Goal: Information Seeking & Learning: Learn about a topic

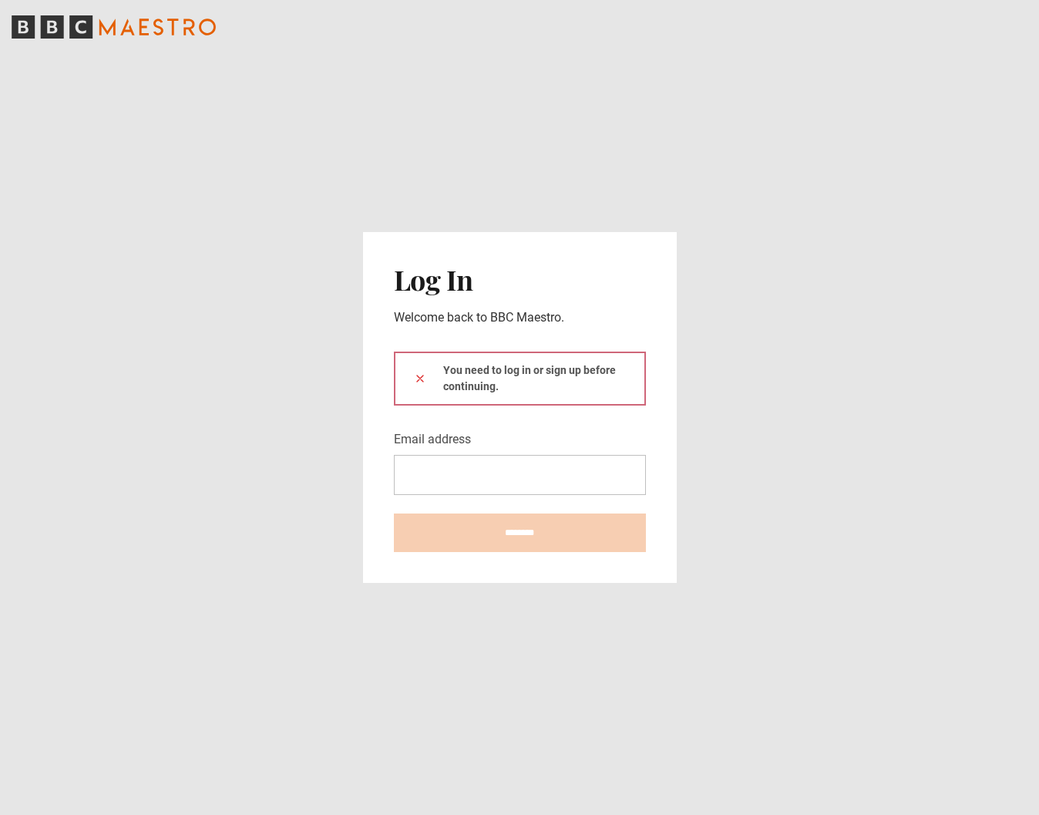
drag, startPoint x: 0, startPoint y: 0, endPoint x: 481, endPoint y: 476, distance: 677.1
click at [480, 476] on input "Email address" at bounding box center [520, 475] width 252 height 40
type input "**********"
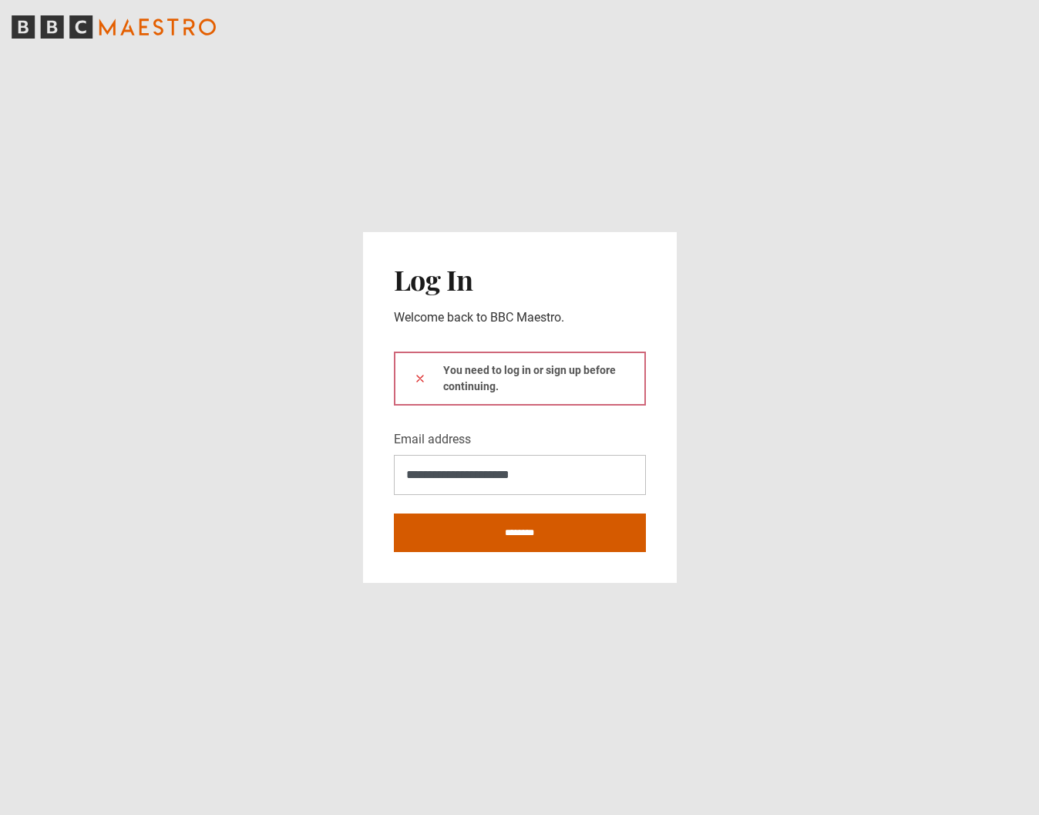
click at [484, 537] on input "********" at bounding box center [520, 532] width 252 height 39
type input "**********"
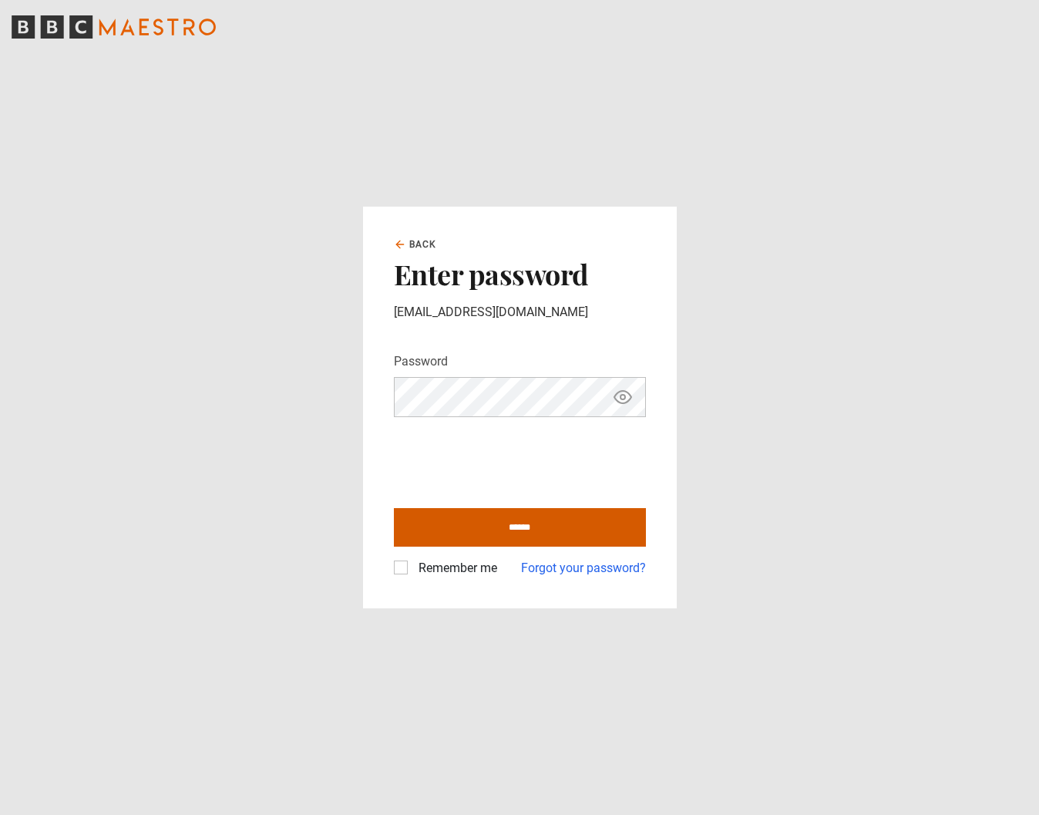
click at [500, 519] on input "******" at bounding box center [520, 527] width 252 height 39
type input "**********"
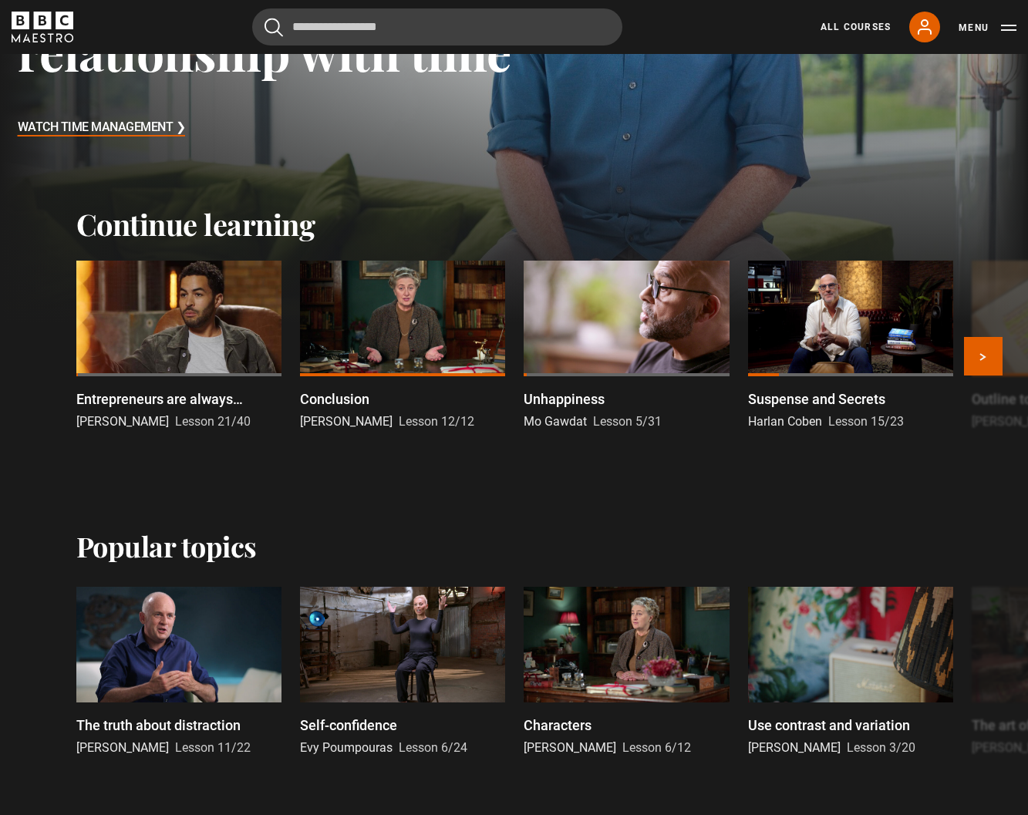
scroll to position [308, 0]
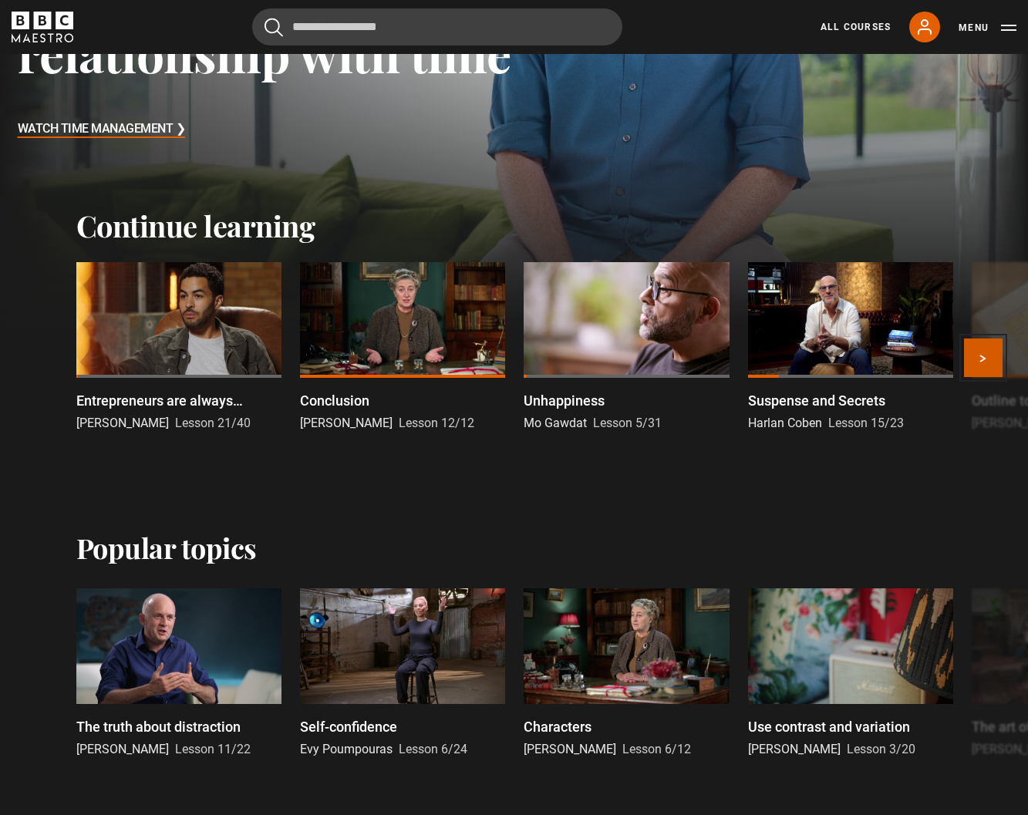
click at [981, 355] on button "Next" at bounding box center [983, 357] width 39 height 39
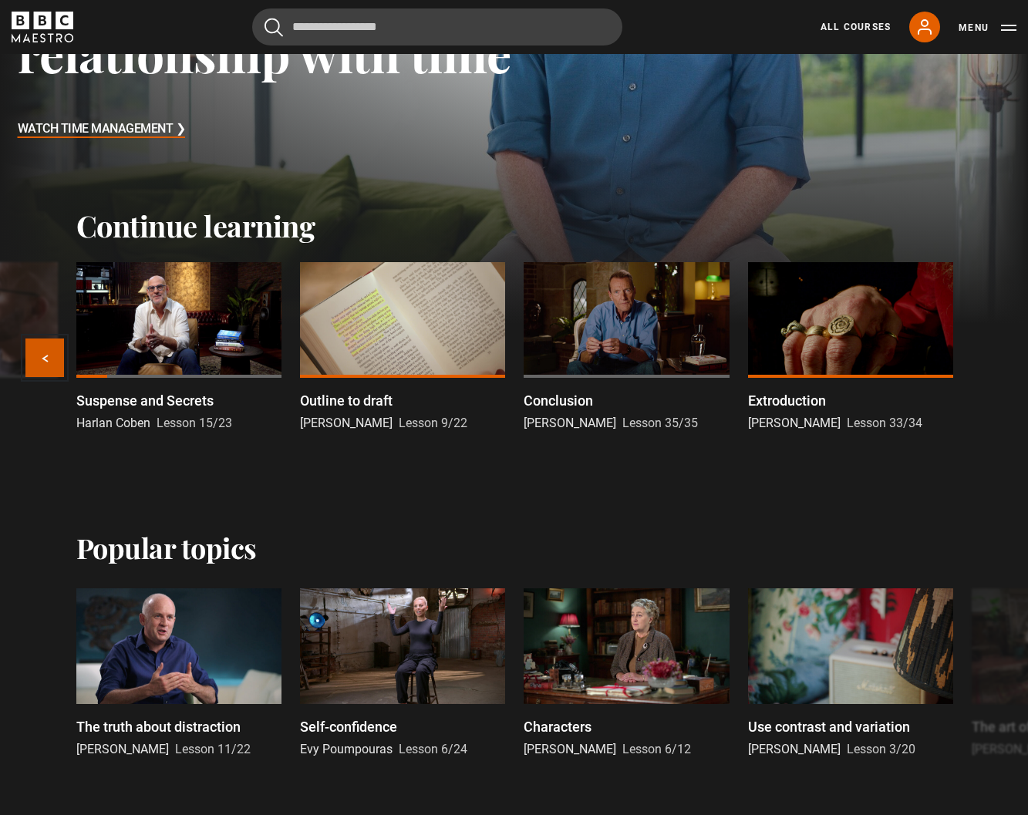
click at [37, 364] on button "Previous" at bounding box center [44, 357] width 39 height 39
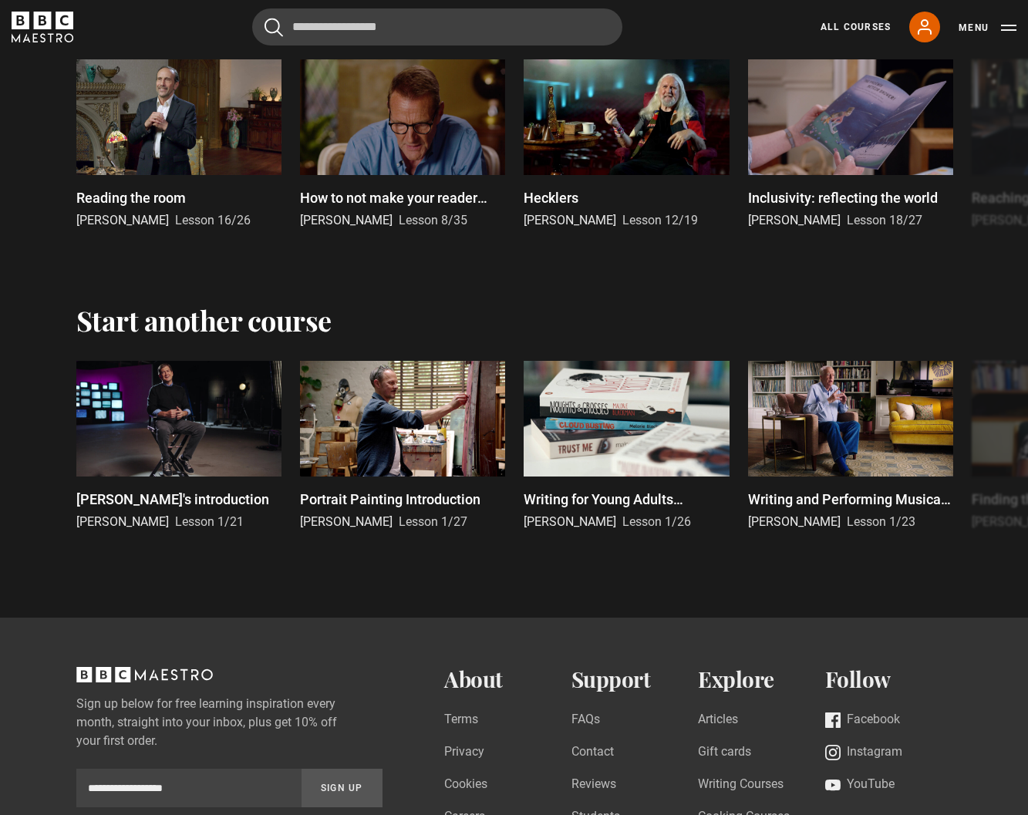
scroll to position [3084, 0]
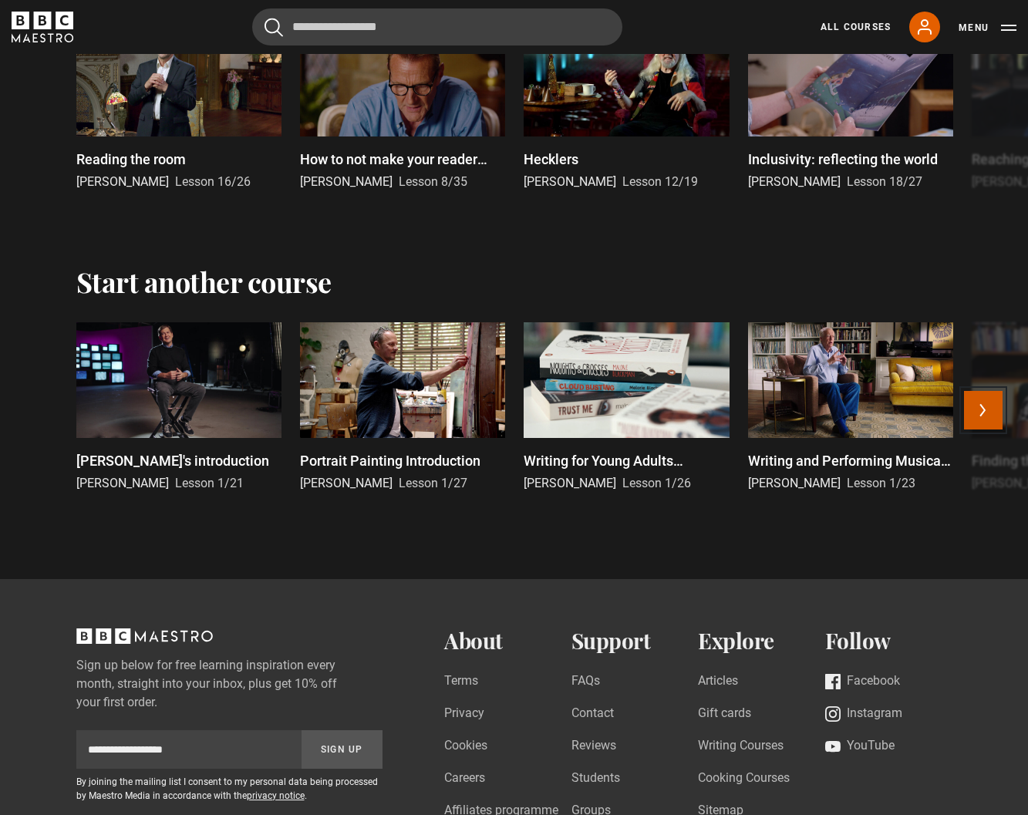
click at [981, 412] on button "Next" at bounding box center [983, 410] width 39 height 39
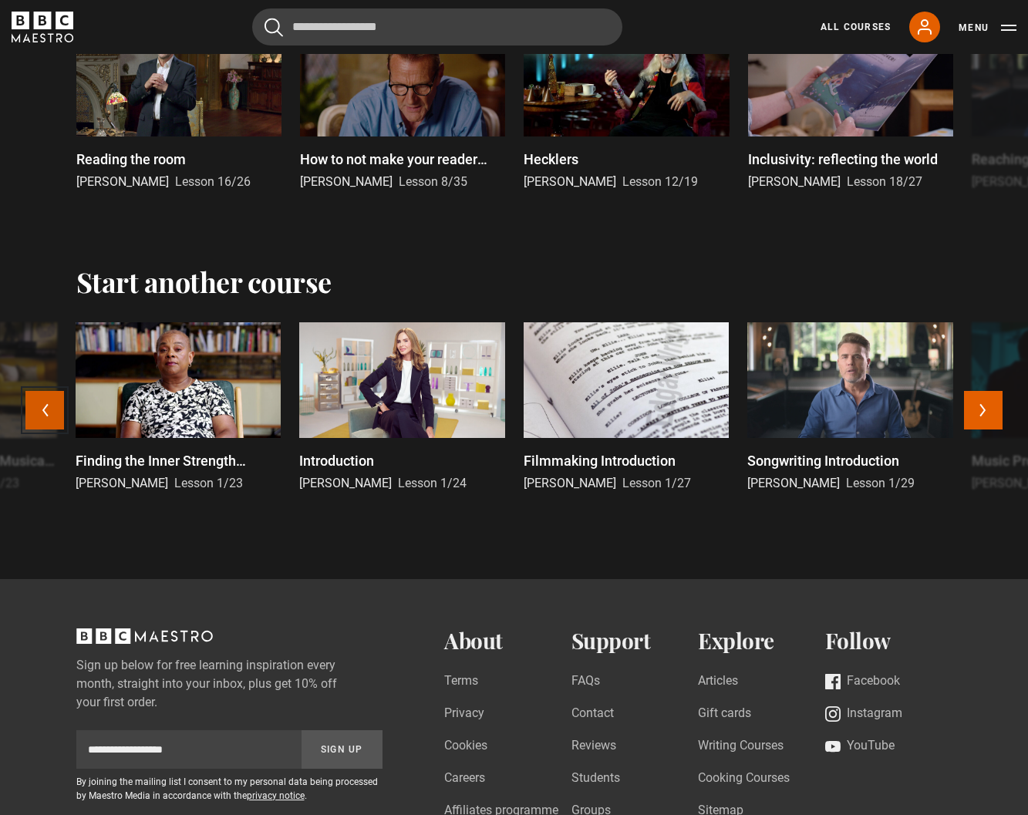
click at [38, 418] on button "Previous" at bounding box center [44, 410] width 39 height 39
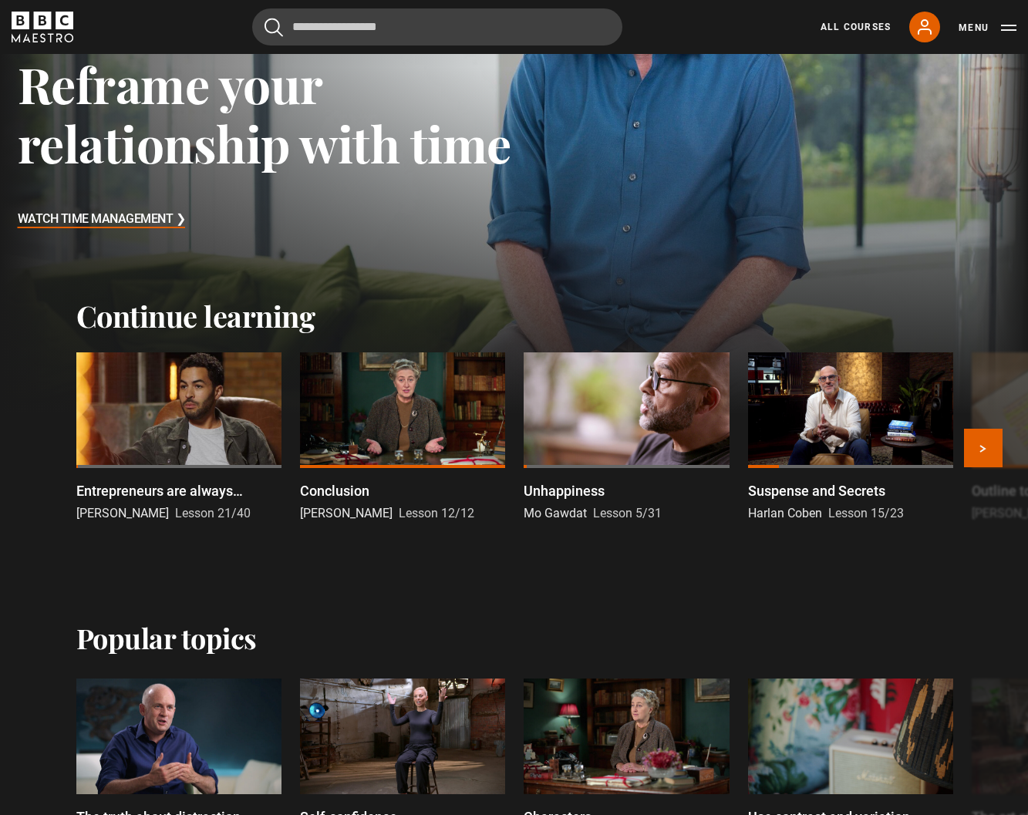
scroll to position [231, 0]
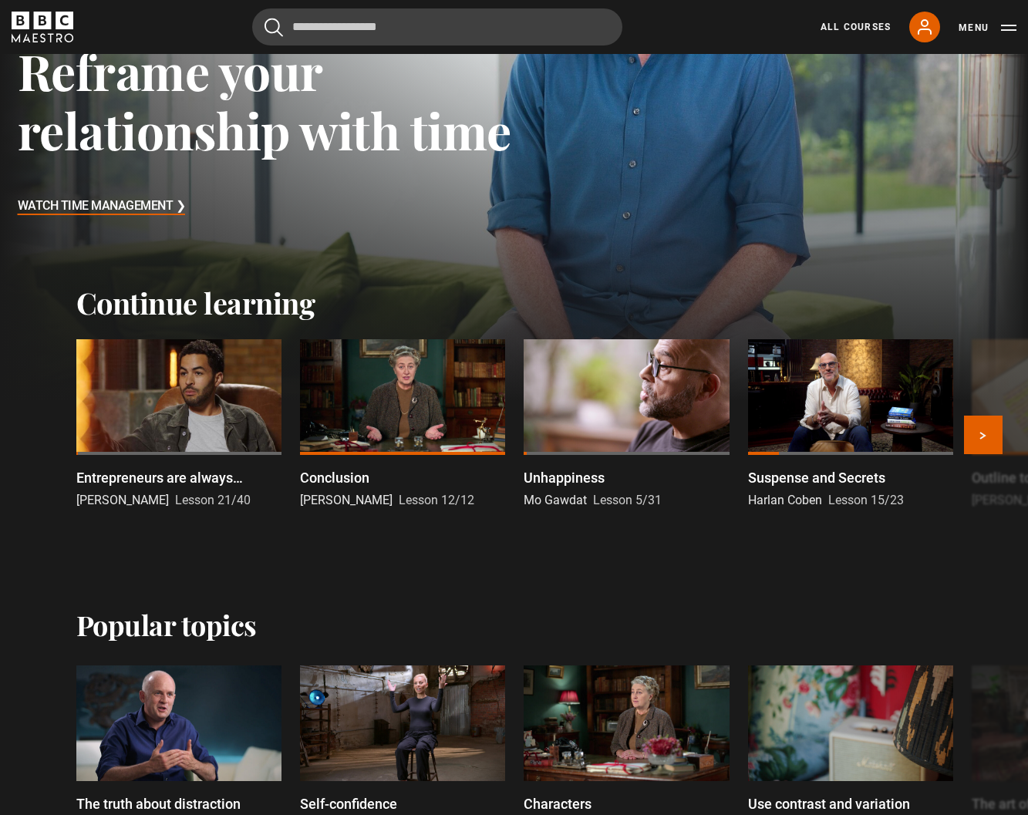
click at [168, 392] on div at bounding box center [178, 397] width 205 height 116
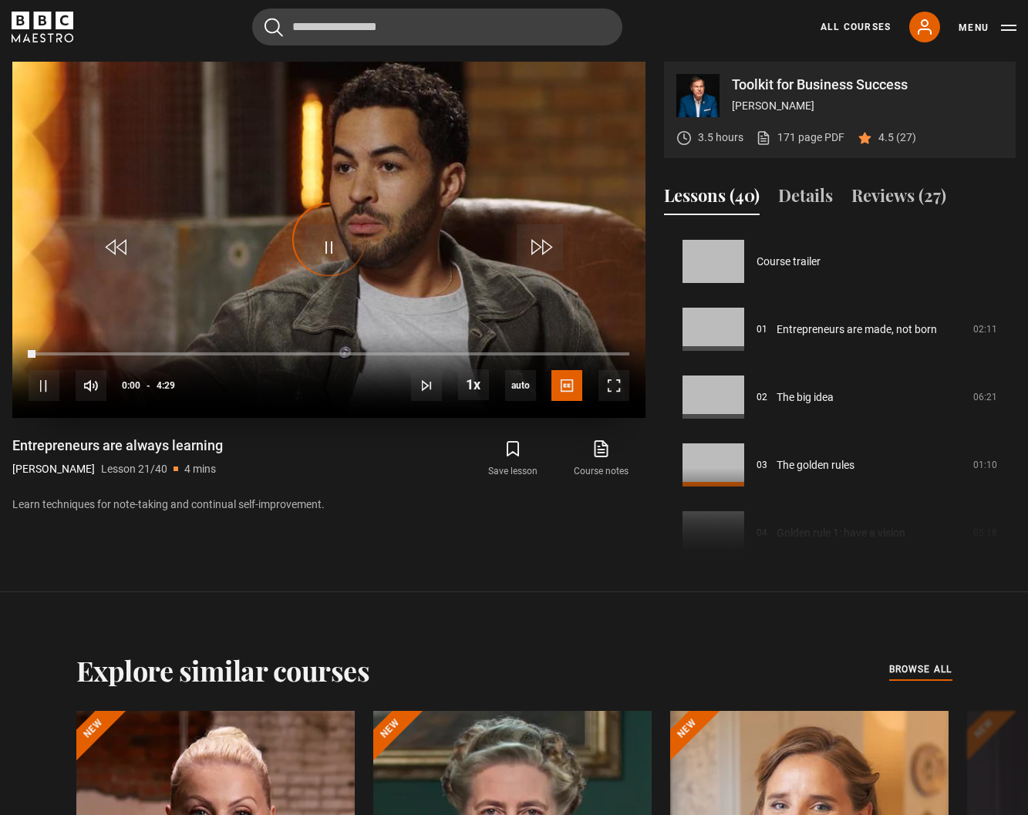
scroll to position [1357, 0]
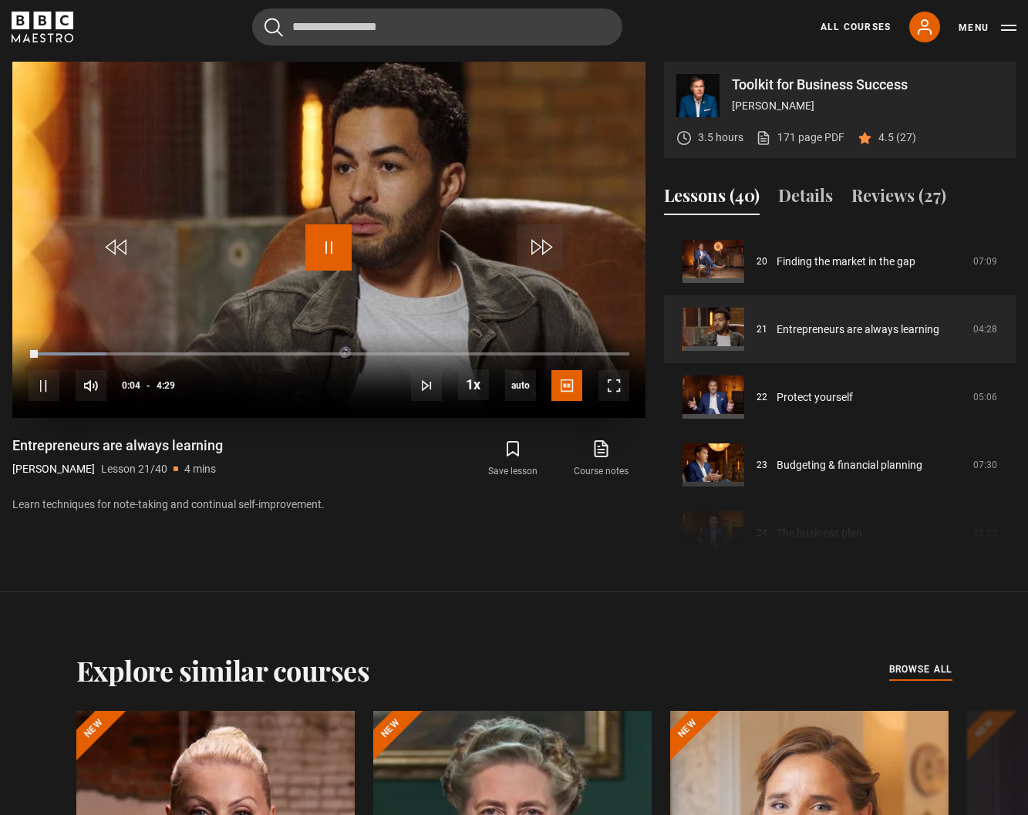
click at [328, 249] on span "Video Player" at bounding box center [328, 247] width 46 height 46
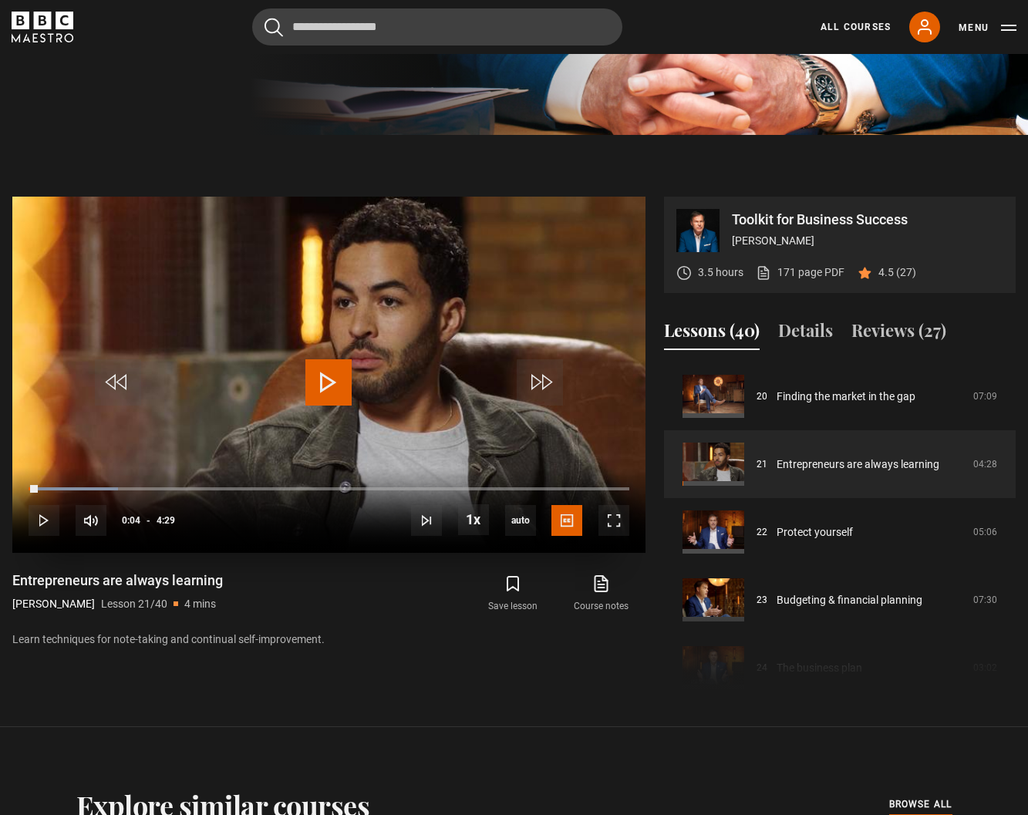
scroll to position [694, 0]
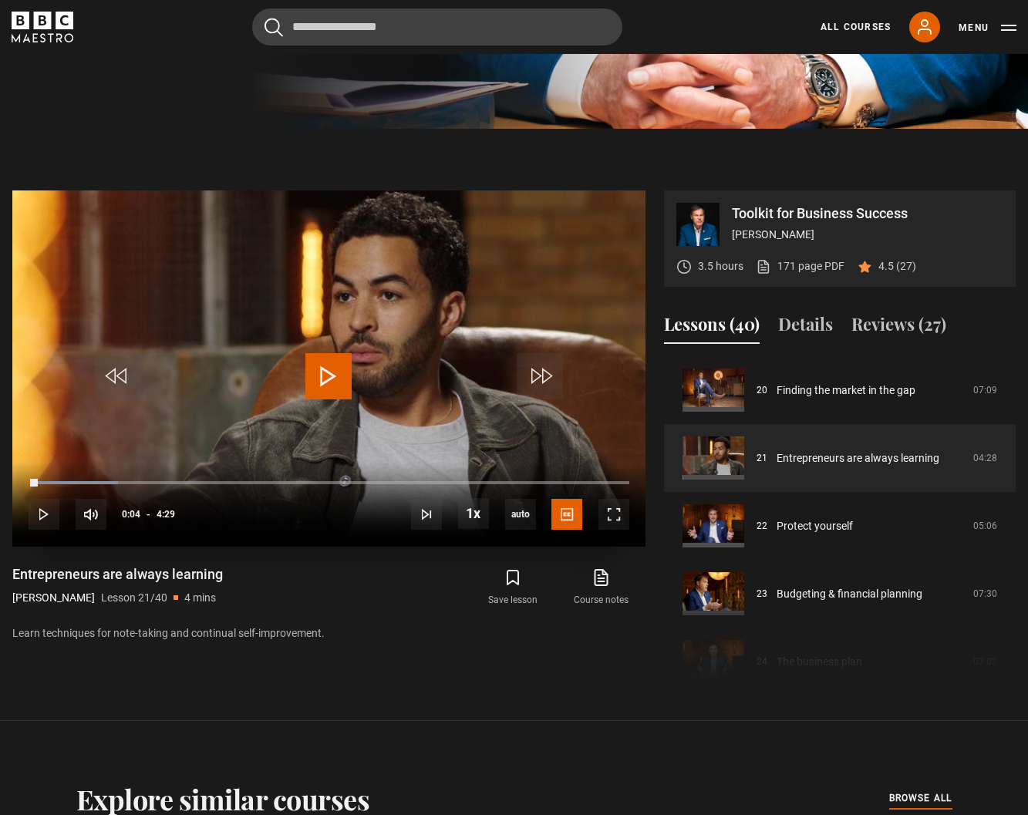
click at [355, 370] on video "Video Player" at bounding box center [328, 368] width 633 height 356
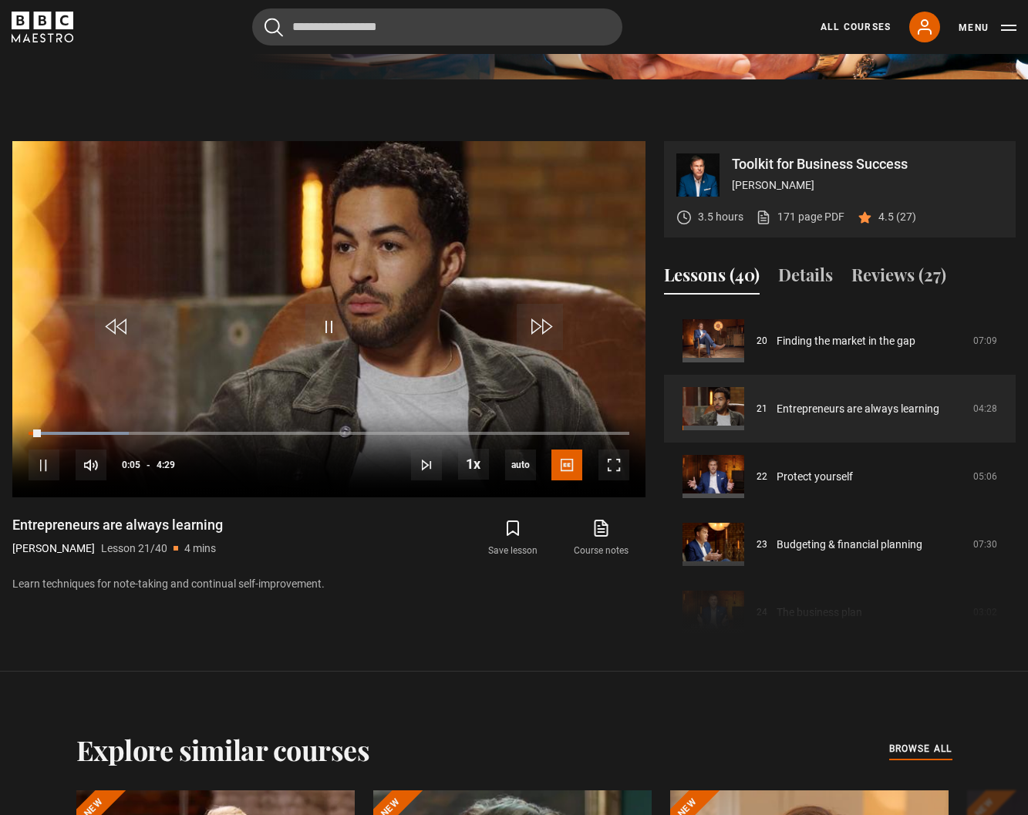
scroll to position [771, 0]
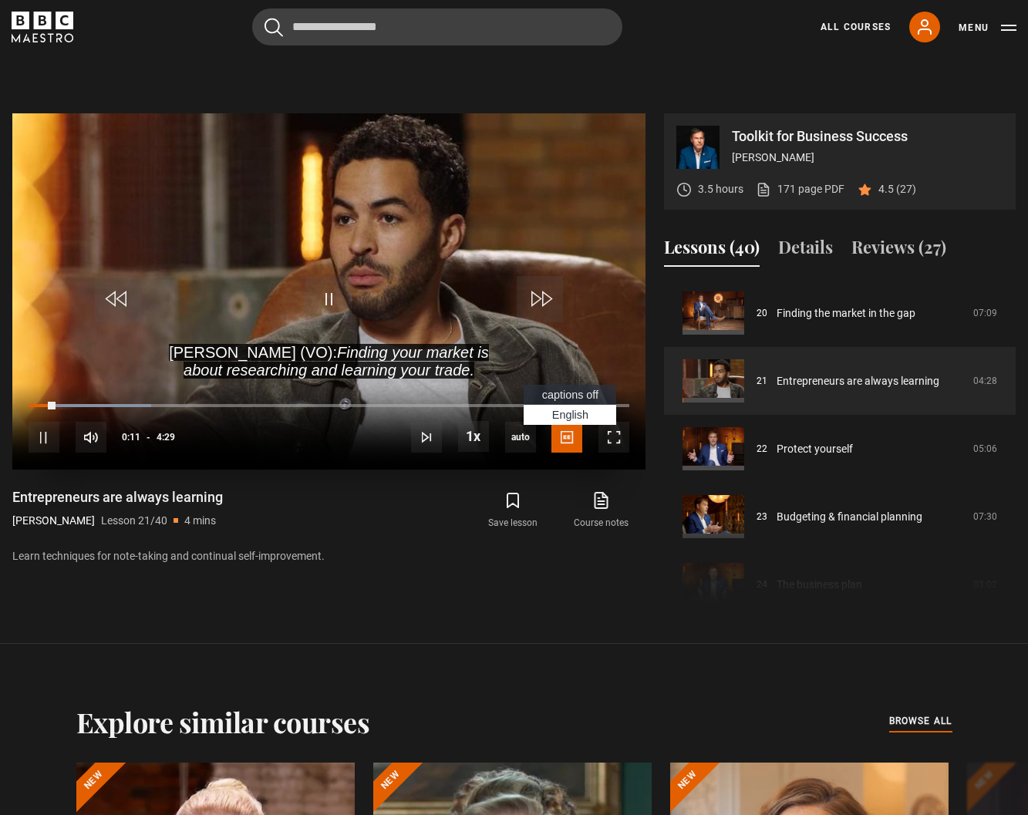
click at [574, 443] on span "Video Player" at bounding box center [566, 437] width 31 height 31
click at [566, 399] on span "captions off" at bounding box center [570, 395] width 56 height 12
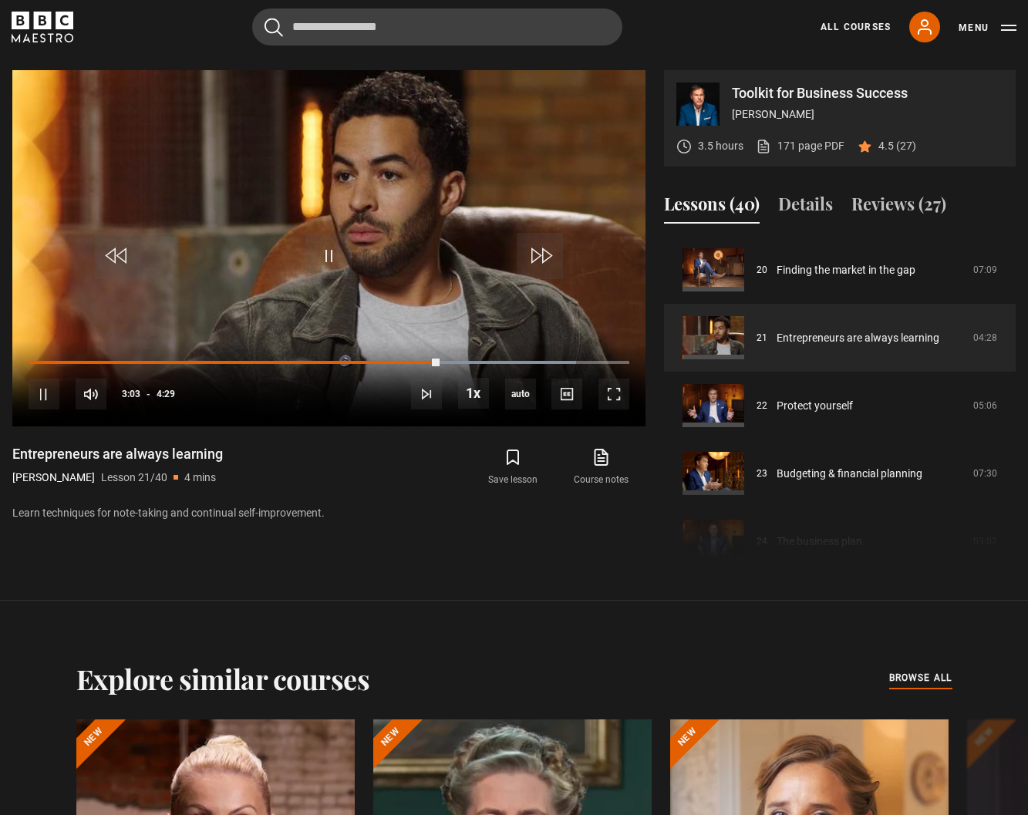
scroll to position [789, 0]
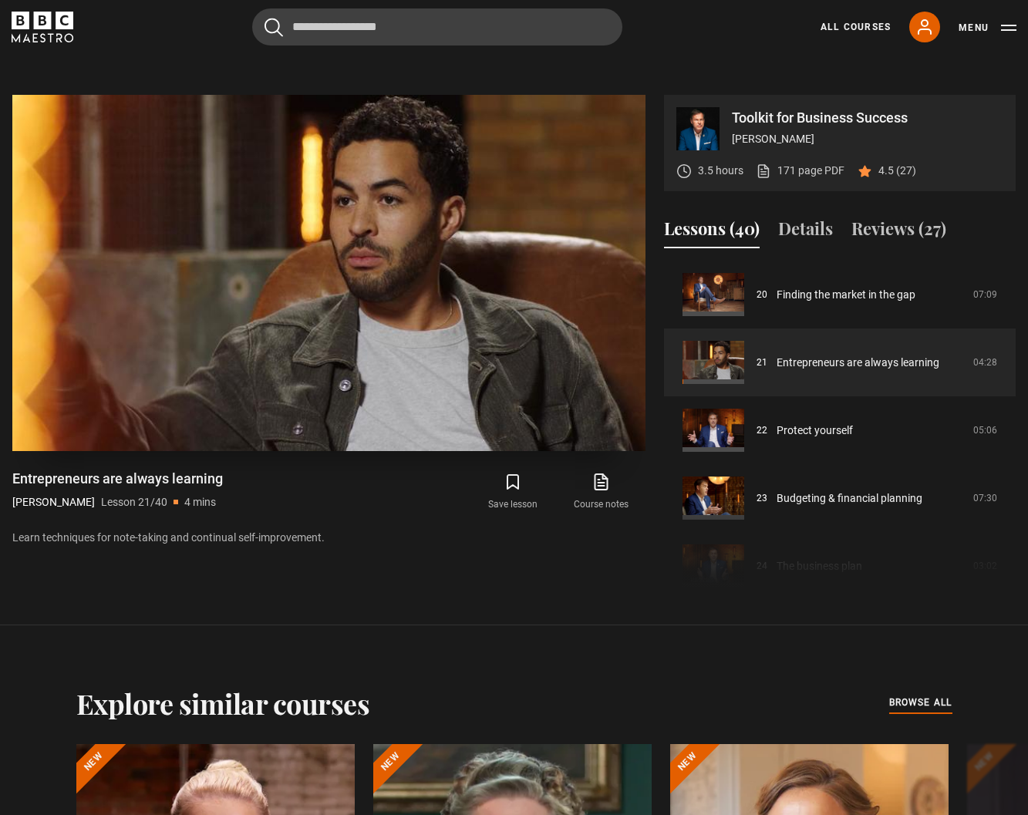
click at [596, 121] on video "Video Player" at bounding box center [328, 273] width 633 height 356
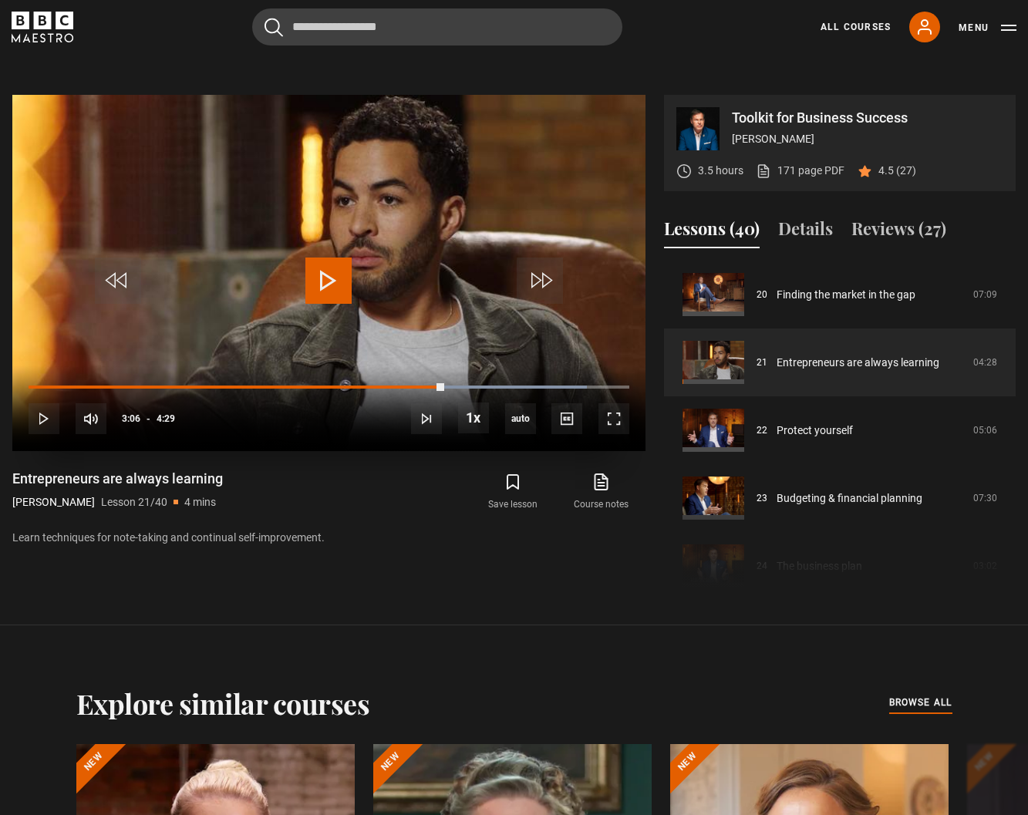
click at [596, 121] on video "Video Player" at bounding box center [328, 273] width 633 height 356
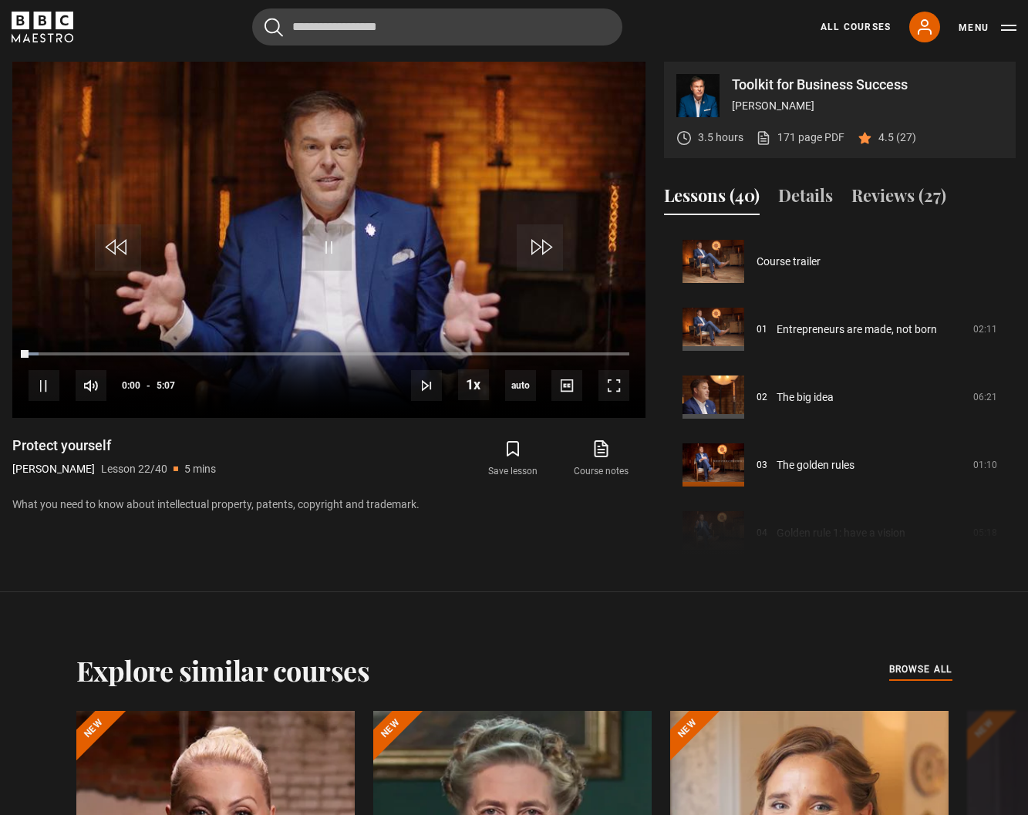
scroll to position [1425, 0]
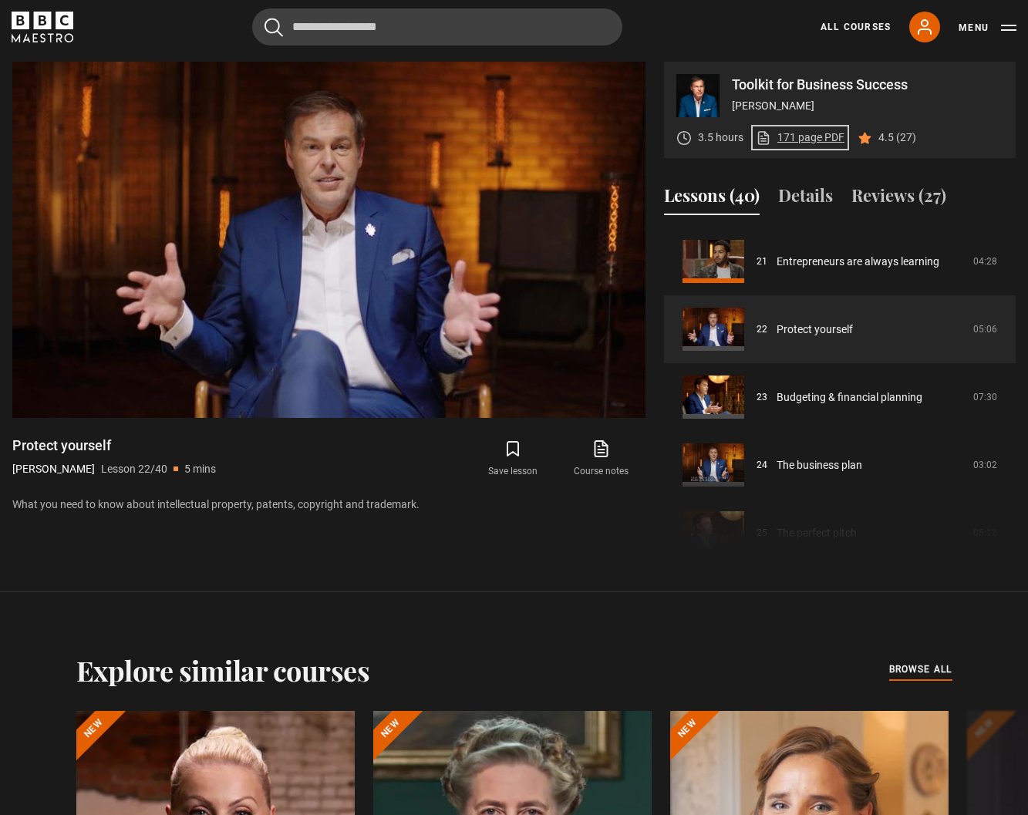
click at [796, 139] on link "171 page PDF (opens in new tab)" at bounding box center [800, 138] width 89 height 16
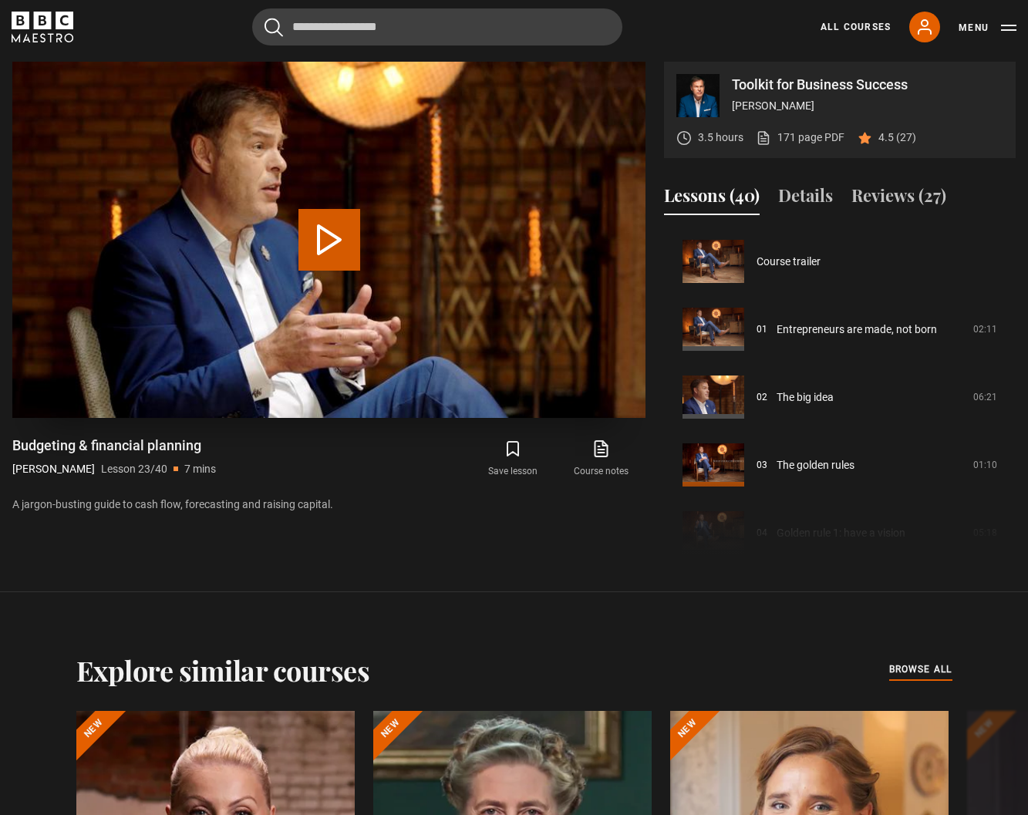
scroll to position [1493, 0]
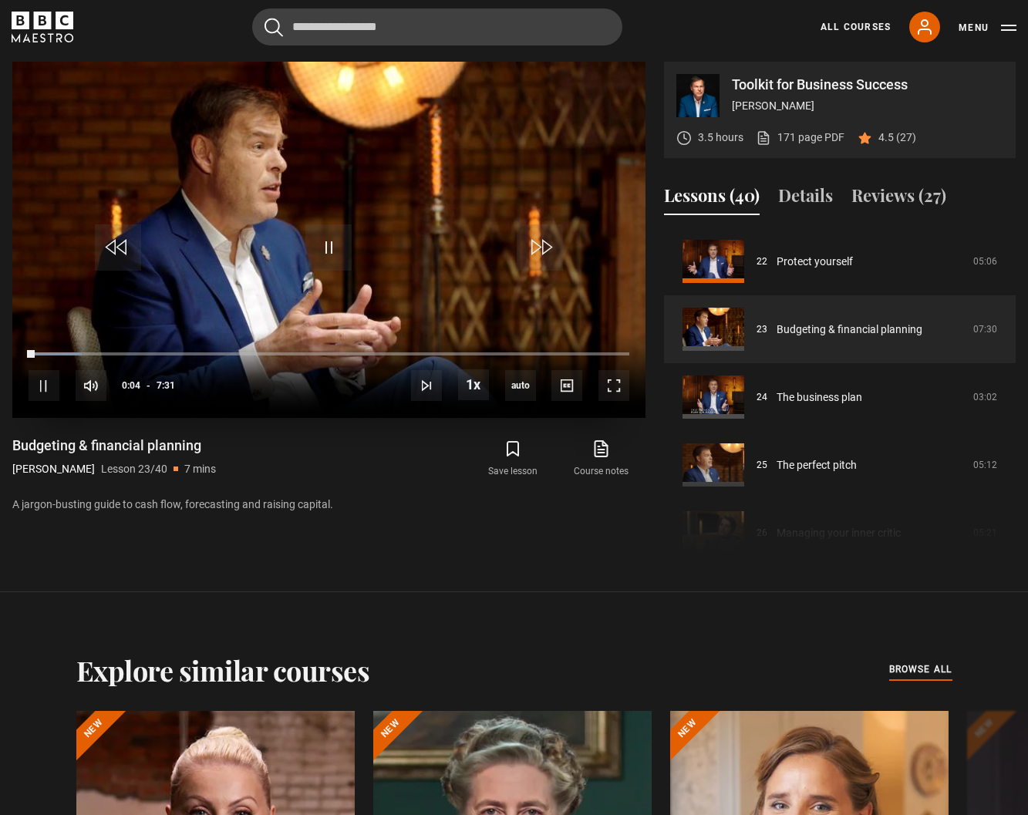
click at [420, 177] on video "Video Player" at bounding box center [328, 240] width 633 height 356
click at [328, 251] on span "Video Player" at bounding box center [328, 247] width 46 height 46
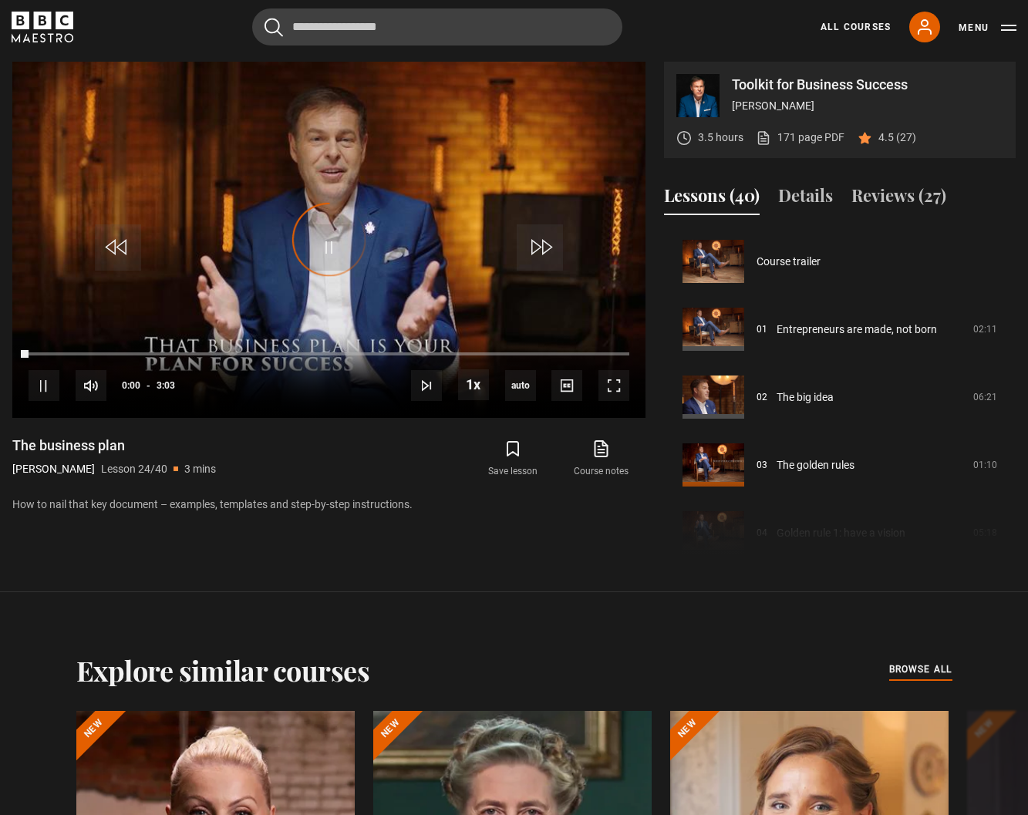
scroll to position [1560, 0]
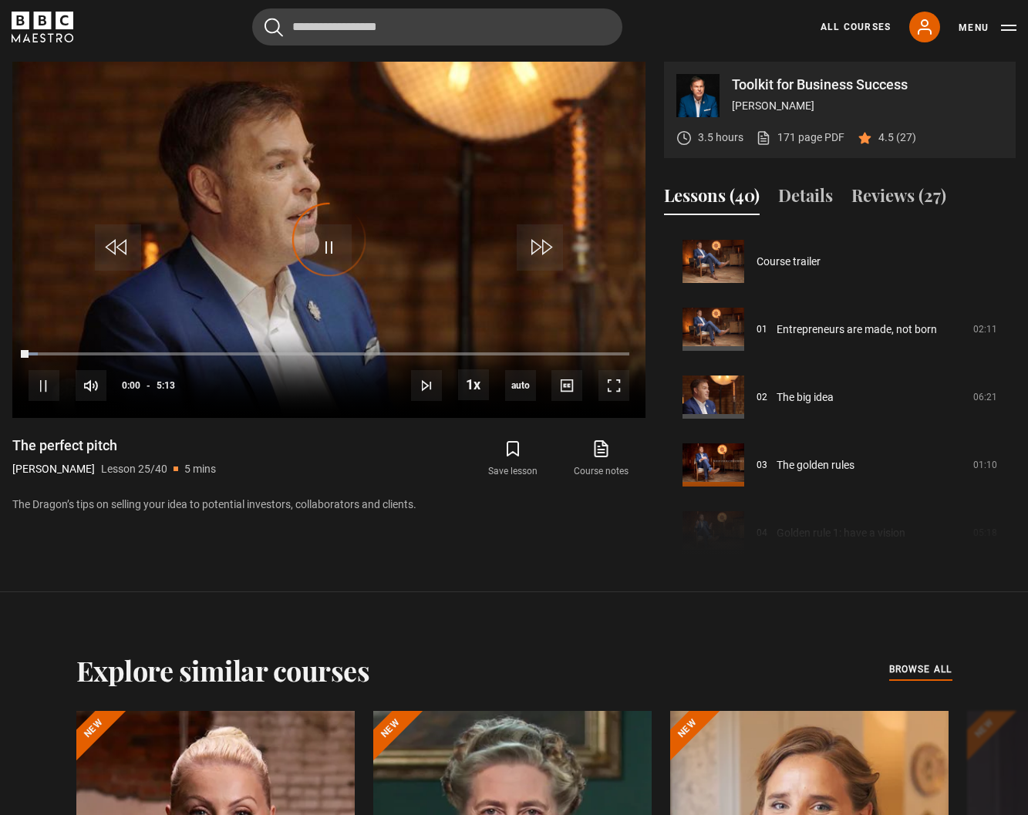
scroll to position [1628, 0]
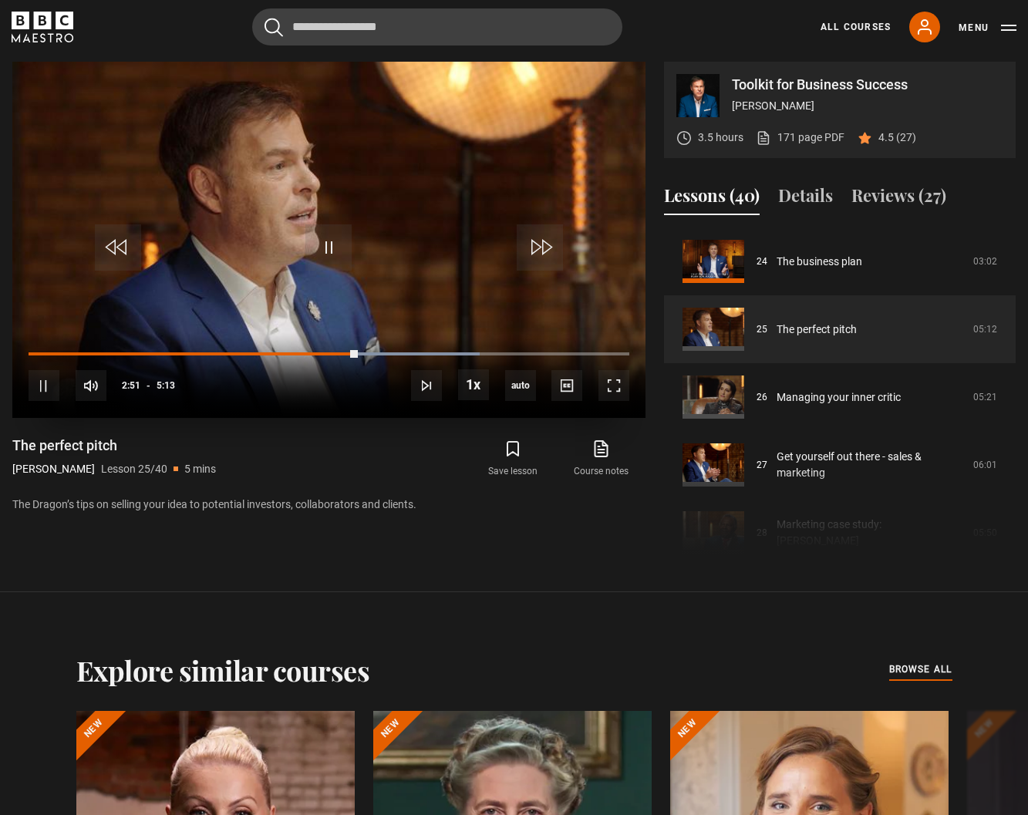
click at [357, 200] on video "Video Player" at bounding box center [328, 240] width 633 height 356
click at [450, 147] on video "Video Player" at bounding box center [328, 240] width 633 height 356
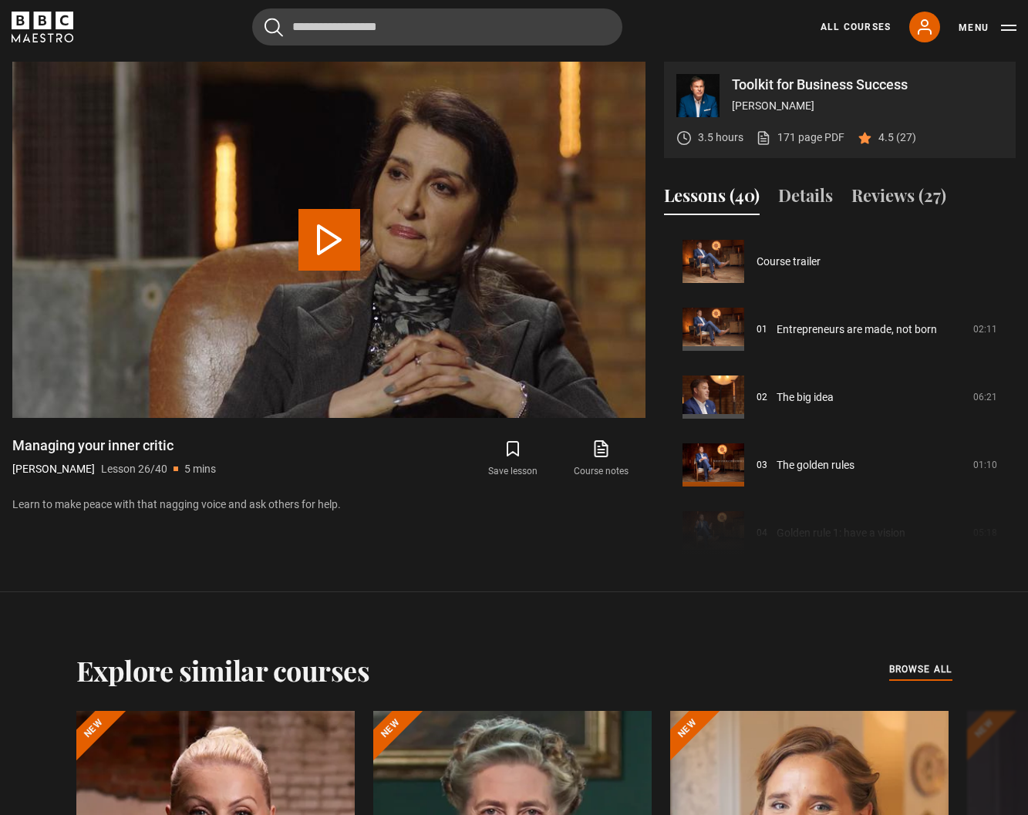
scroll to position [1696, 0]
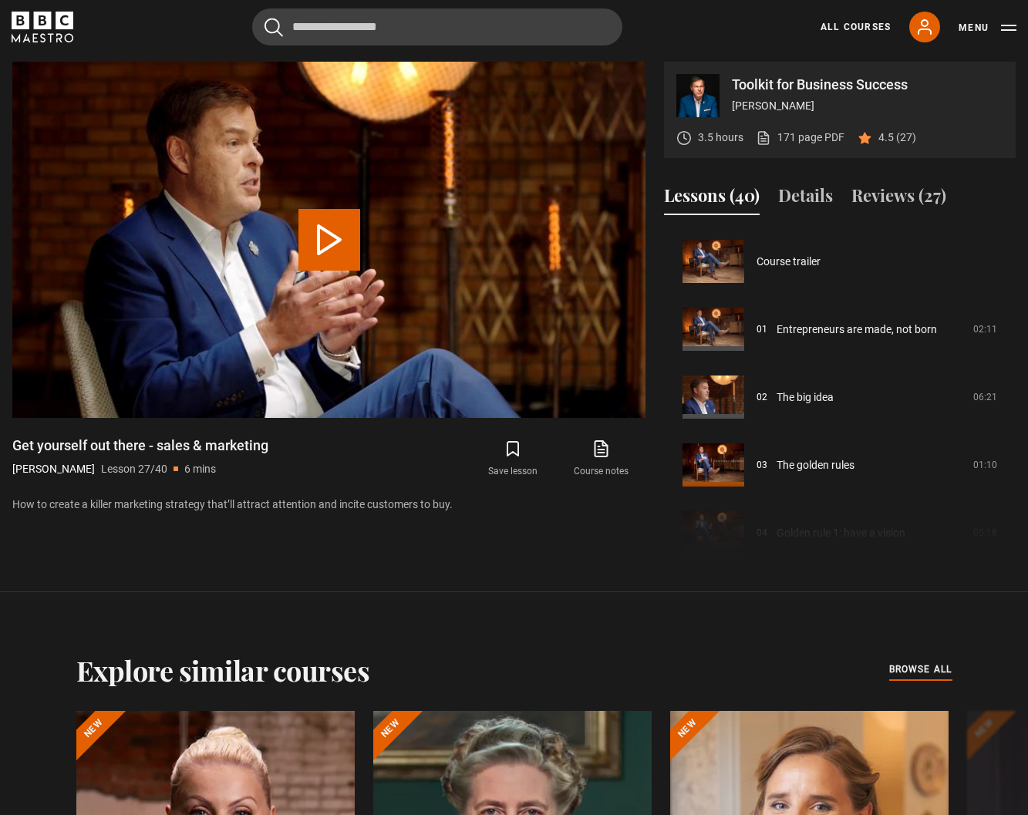
scroll to position [1764, 0]
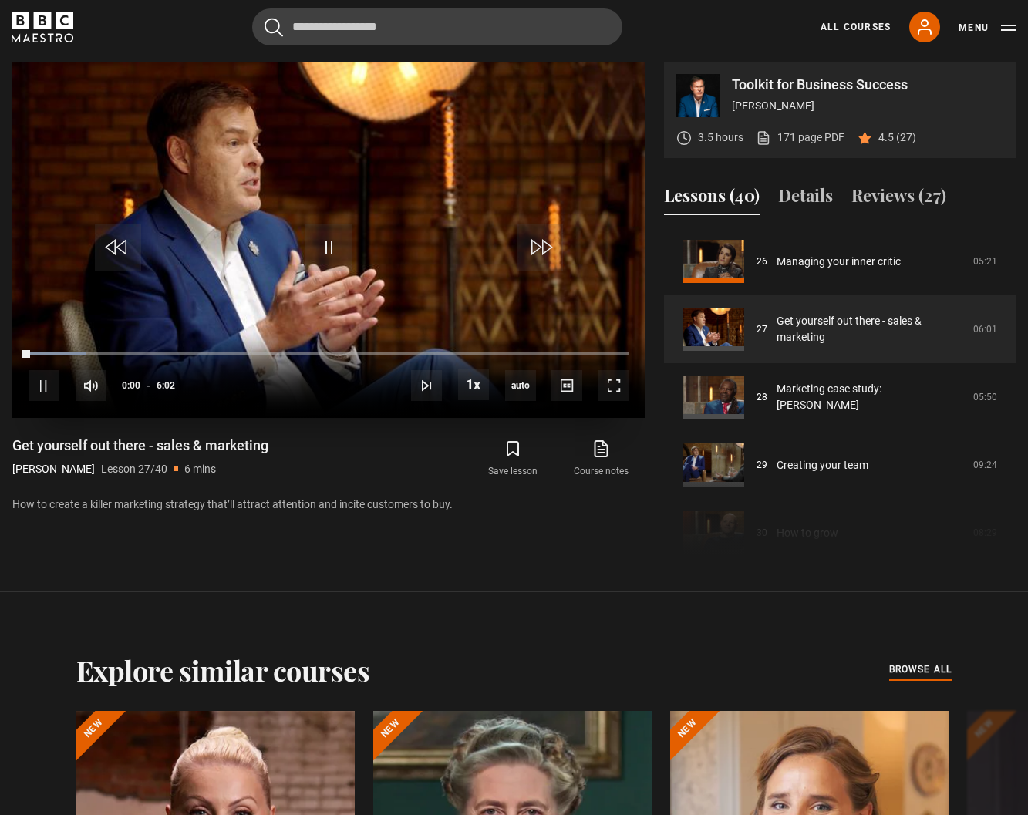
click at [325, 157] on video "Video Player" at bounding box center [328, 240] width 633 height 356
click at [355, 212] on video "Video Player" at bounding box center [328, 240] width 633 height 356
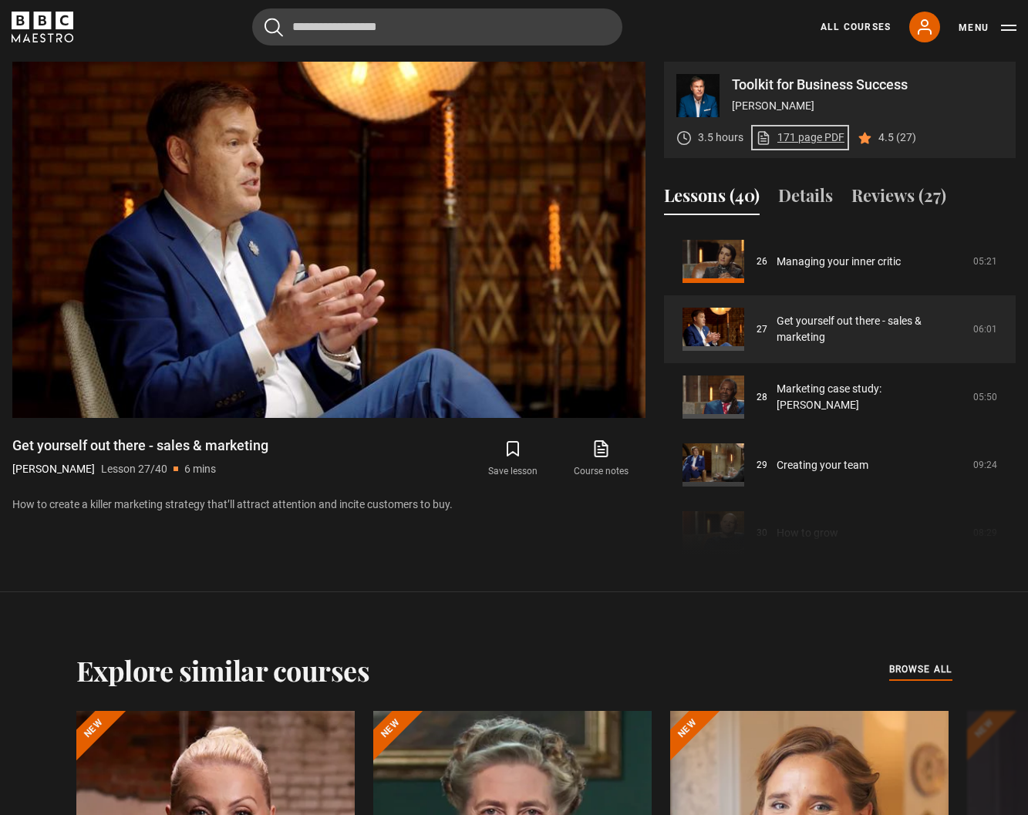
click at [797, 141] on link "171 page PDF (opens in new tab)" at bounding box center [800, 138] width 89 height 16
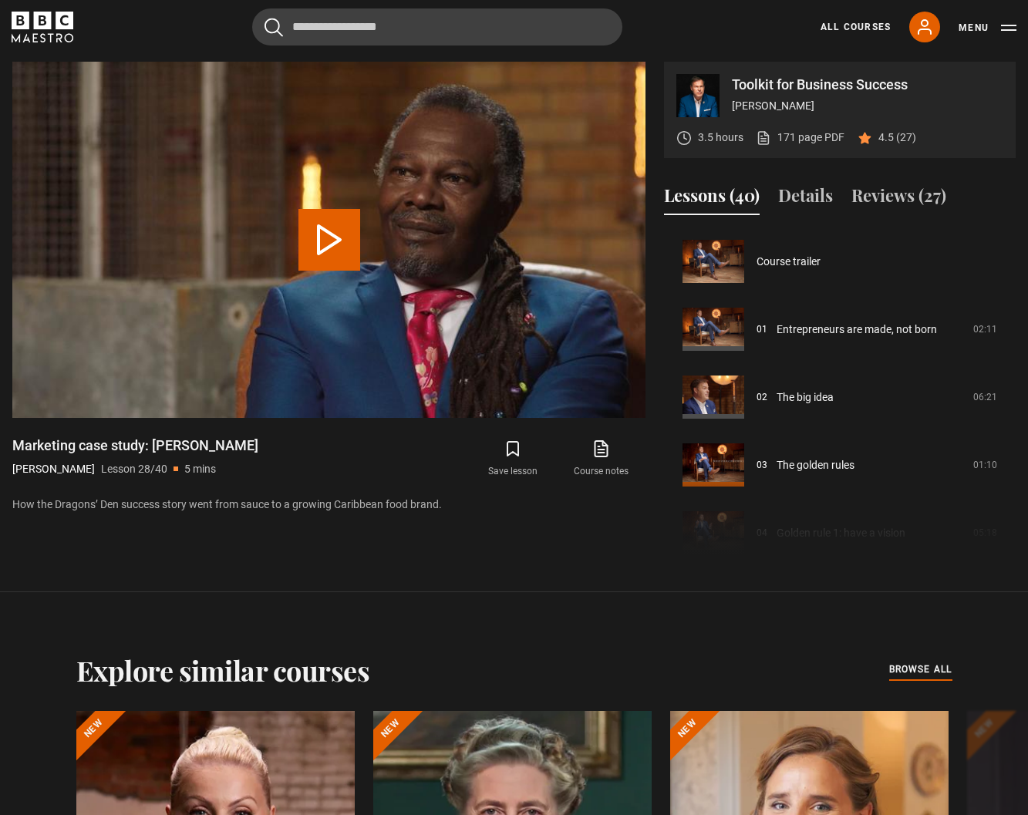
scroll to position [1832, 0]
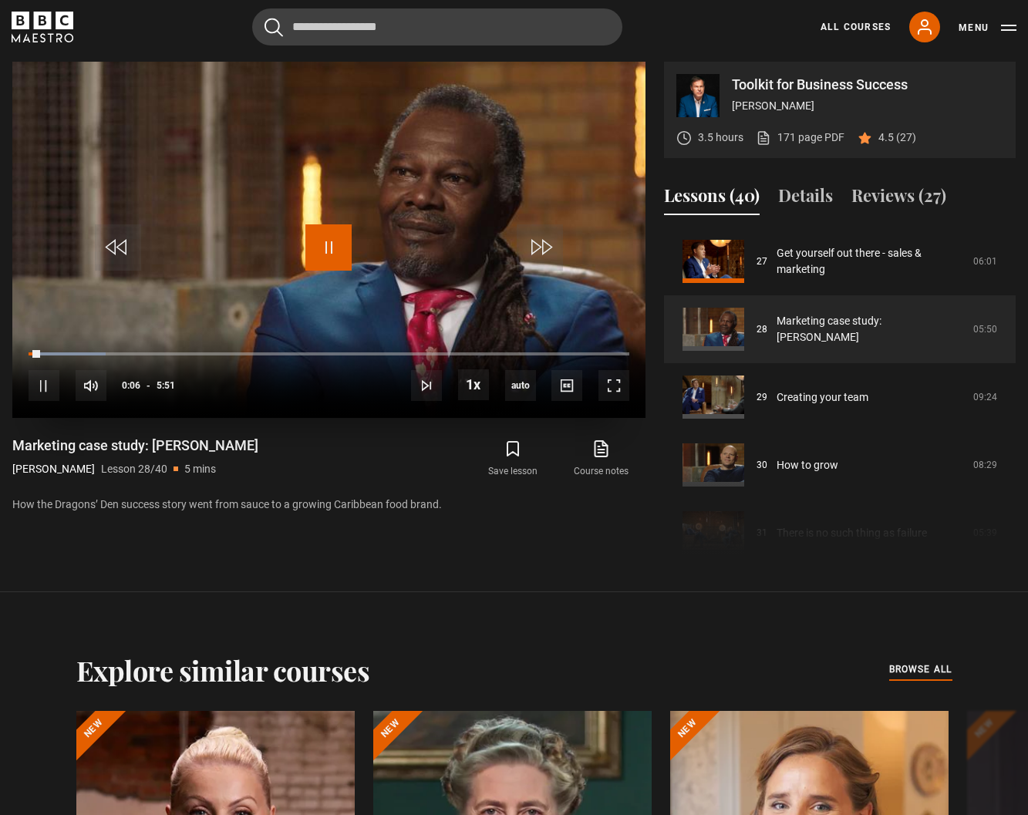
click at [324, 250] on span "Video Player" at bounding box center [328, 247] width 46 height 46
click at [927, 24] on icon at bounding box center [924, 27] width 12 height 14
click at [991, 25] on button "Menu" at bounding box center [987, 27] width 58 height 15
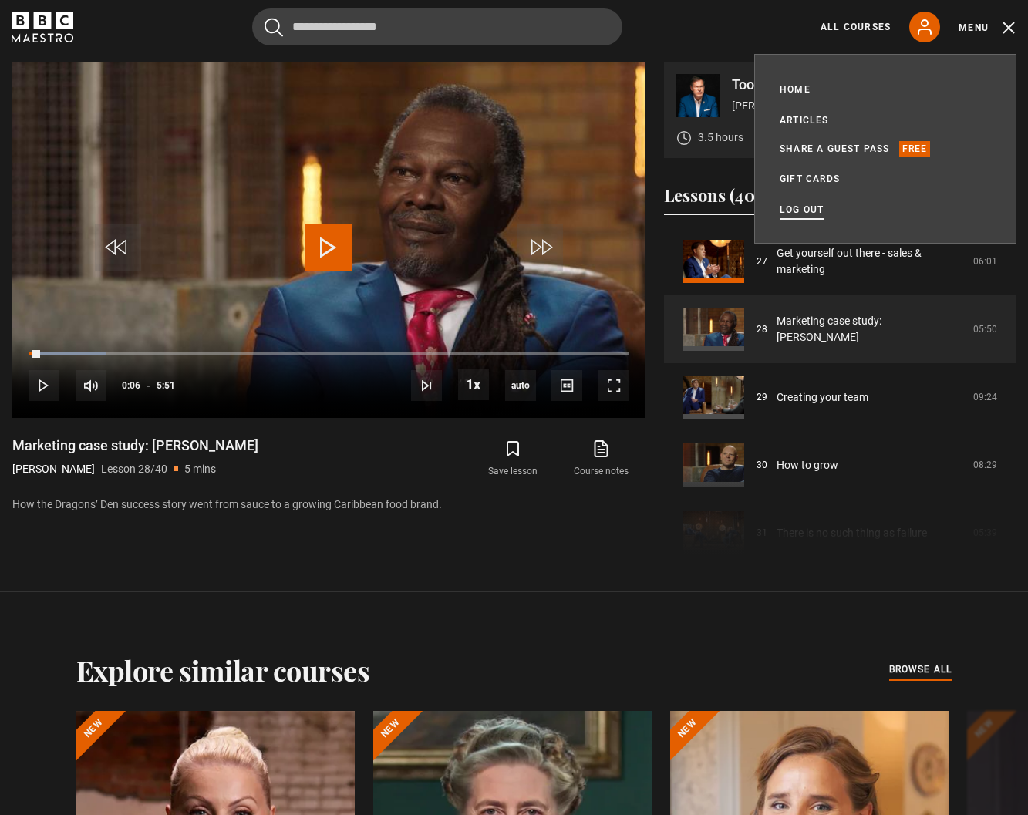
click at [815, 211] on link "Log out" at bounding box center [801, 209] width 44 height 15
